Goal: Navigation & Orientation: Understand site structure

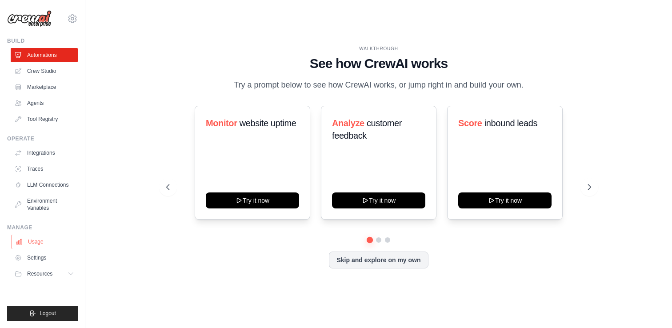
click at [40, 241] on link "Usage" at bounding box center [45, 242] width 67 height 14
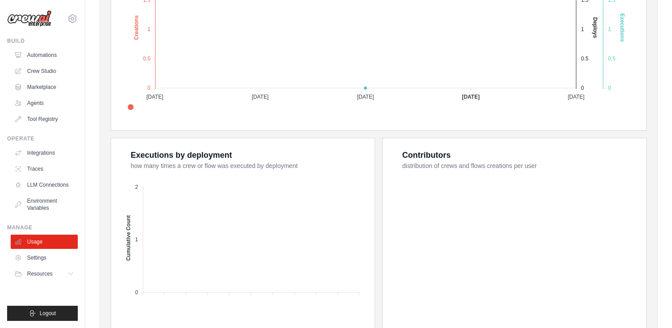
scroll to position [317, 0]
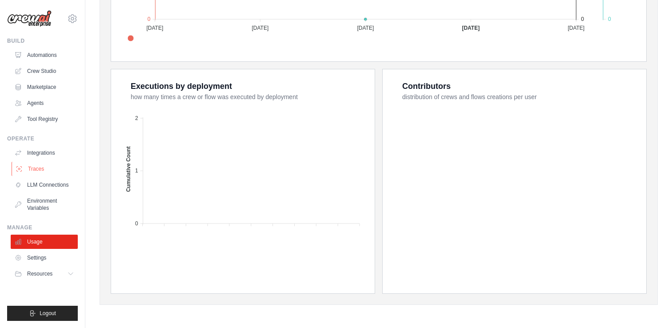
click at [29, 166] on link "Traces" at bounding box center [45, 169] width 67 height 14
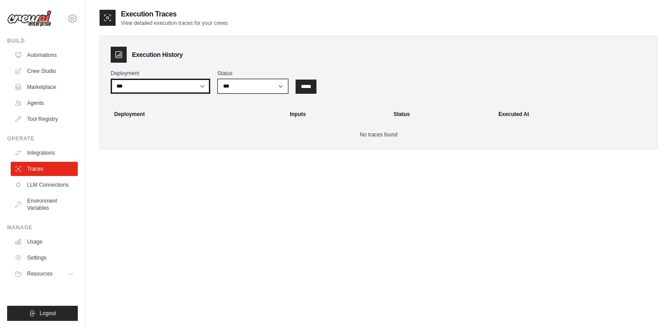
click at [202, 88] on select "***" at bounding box center [161, 86] width 100 height 15
click at [42, 70] on link "Crew Studio" at bounding box center [45, 71] width 67 height 14
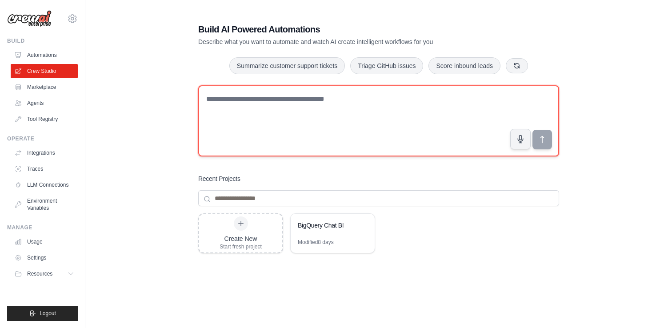
click at [280, 103] on textarea at bounding box center [378, 120] width 361 height 71
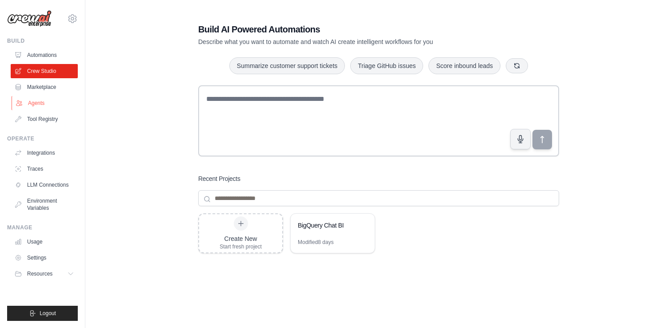
click at [37, 107] on link "Agents" at bounding box center [45, 103] width 67 height 14
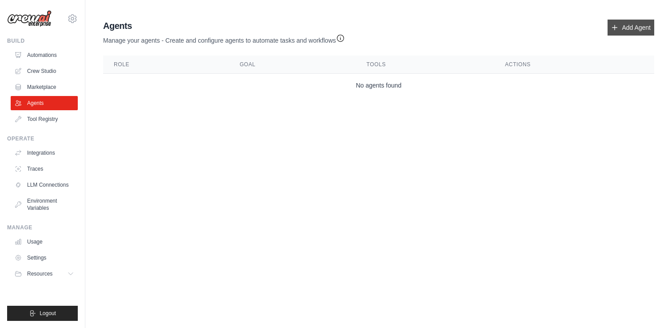
click at [629, 27] on link "Add Agent" at bounding box center [631, 28] width 47 height 16
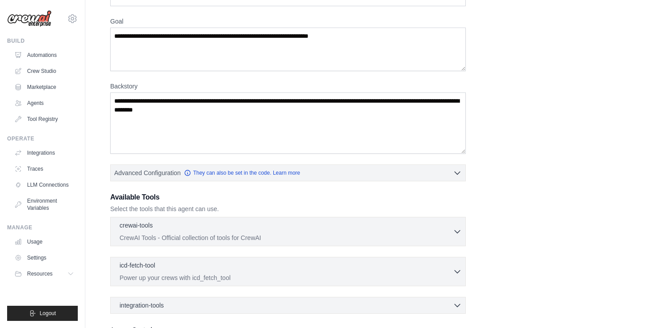
scroll to position [72, 0]
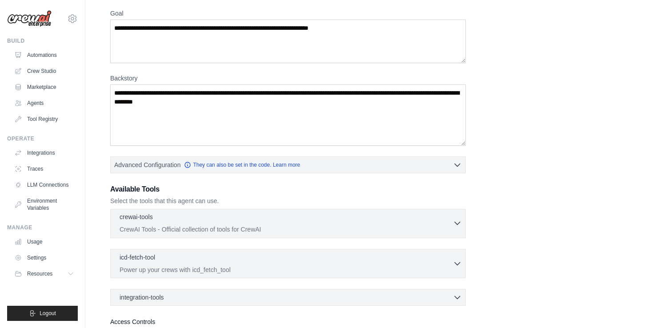
click at [458, 223] on icon "button" at bounding box center [457, 223] width 5 height 3
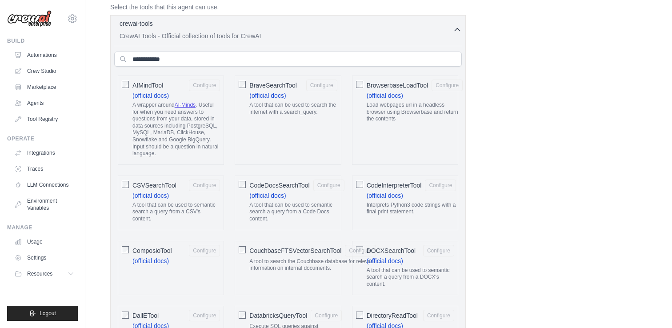
scroll to position [267, 0]
click at [457, 30] on icon "button" at bounding box center [457, 28] width 9 height 9
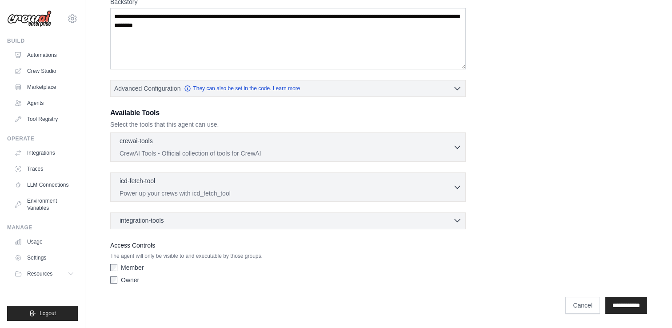
click at [456, 225] on div "integration-tools 0 selected Box Save files to Box Gmail" at bounding box center [288, 220] width 356 height 17
click at [458, 219] on icon "button" at bounding box center [457, 220] width 9 height 9
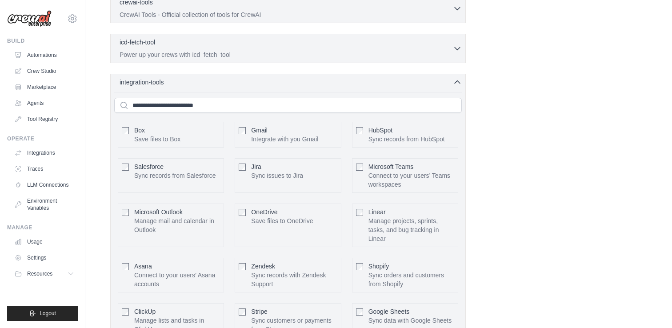
scroll to position [290, 0]
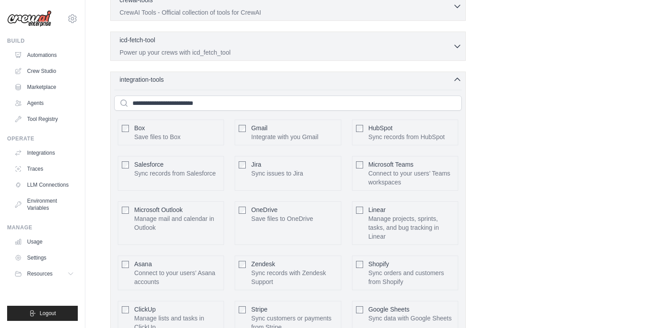
click at [455, 79] on icon "button" at bounding box center [457, 79] width 9 height 9
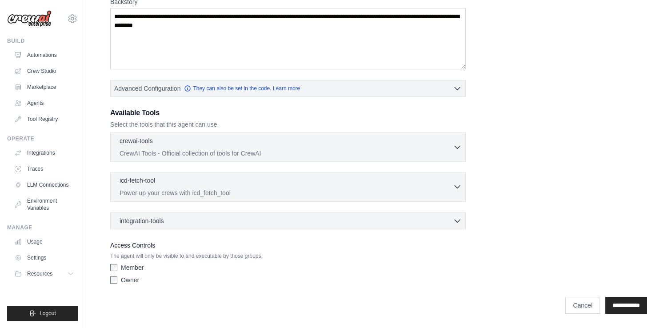
click at [458, 185] on icon "button" at bounding box center [457, 186] width 9 height 9
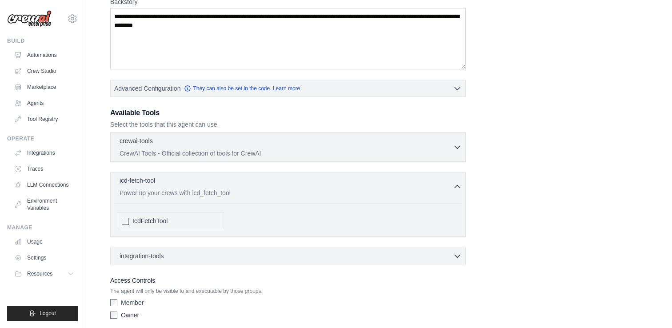
click at [458, 185] on icon "button" at bounding box center [457, 186] width 9 height 9
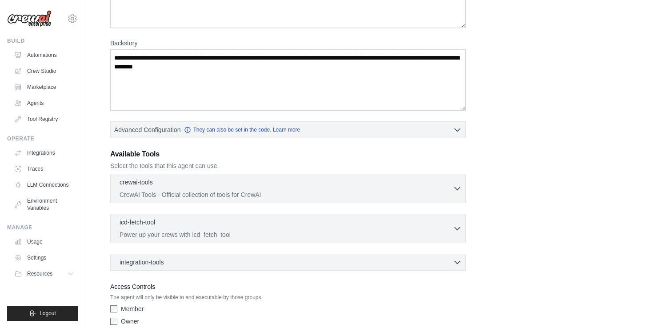
scroll to position [132, 0]
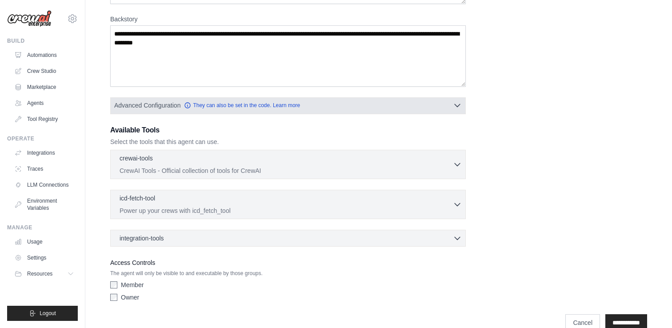
click at [460, 103] on icon "button" at bounding box center [457, 105] width 9 height 9
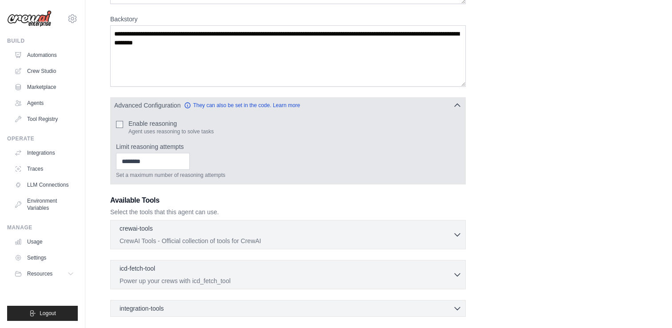
click at [455, 104] on icon "button" at bounding box center [457, 105] width 9 height 9
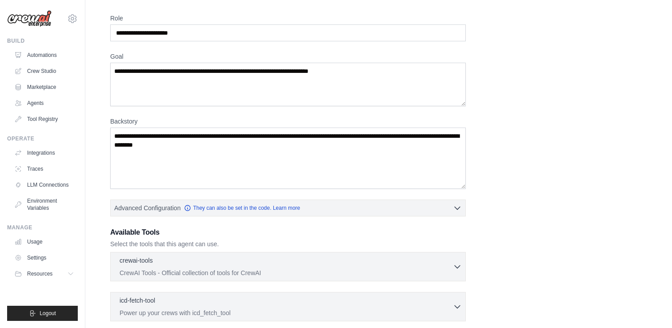
scroll to position [0, 0]
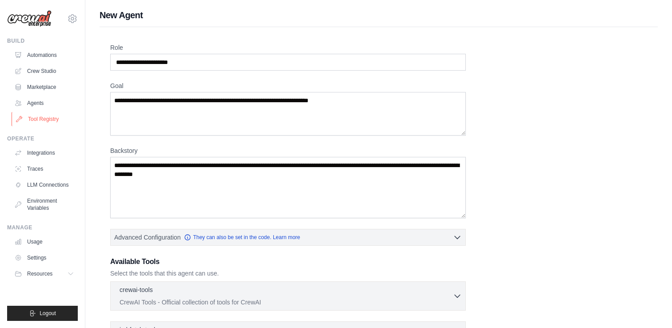
click at [42, 120] on link "Tool Registry" at bounding box center [45, 119] width 67 height 14
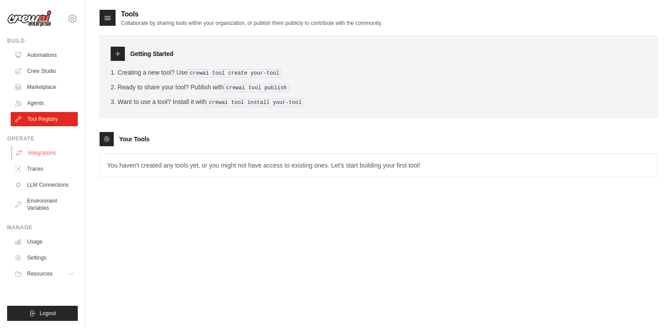
click at [48, 153] on link "Integrations" at bounding box center [45, 153] width 67 height 14
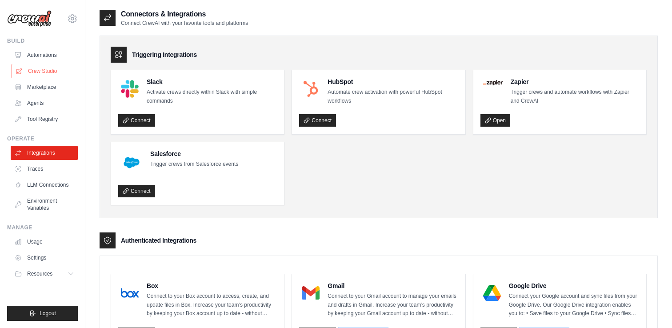
click at [49, 69] on link "Crew Studio" at bounding box center [45, 71] width 67 height 14
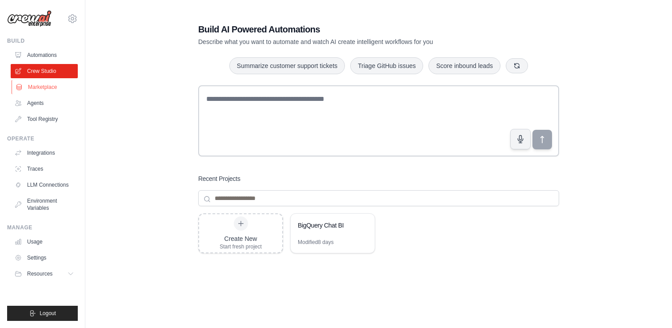
click at [51, 88] on link "Marketplace" at bounding box center [45, 87] width 67 height 14
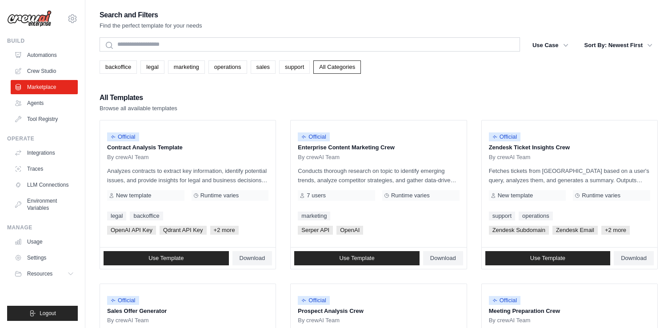
click at [70, 273] on icon at bounding box center [71, 273] width 7 height 7
